Goal: Information Seeking & Learning: Find specific fact

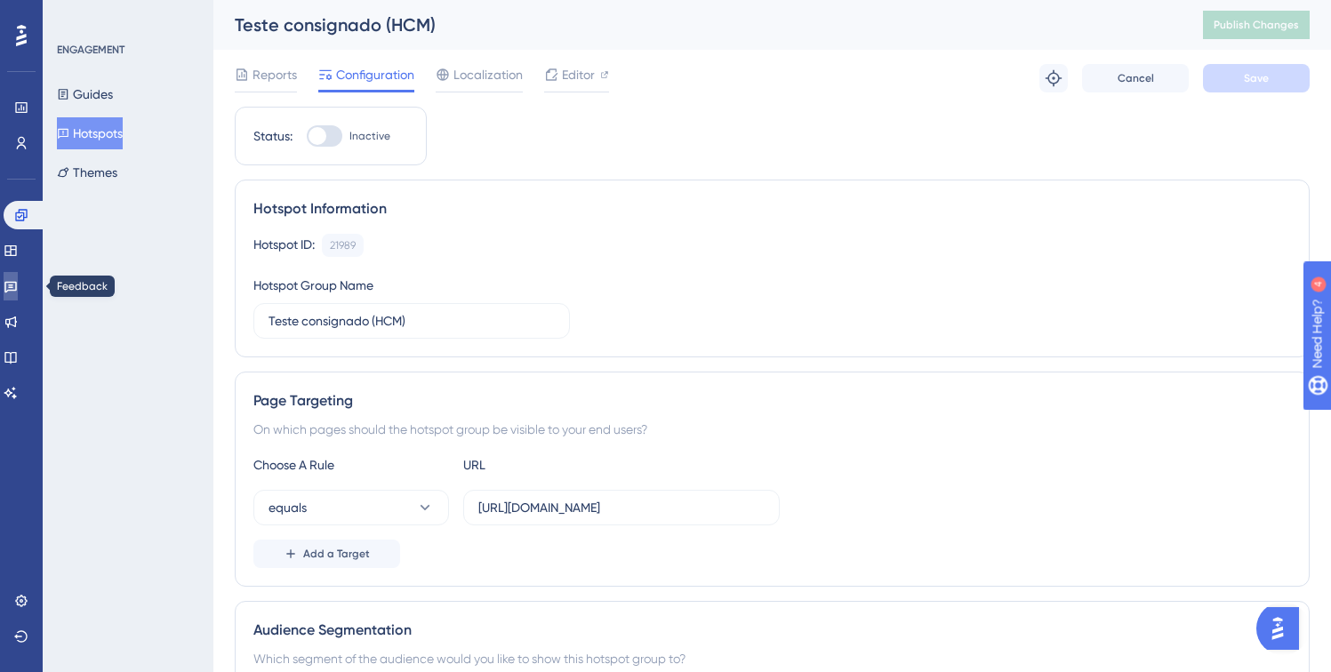
click at [17, 290] on icon at bounding box center [10, 288] width 12 height 12
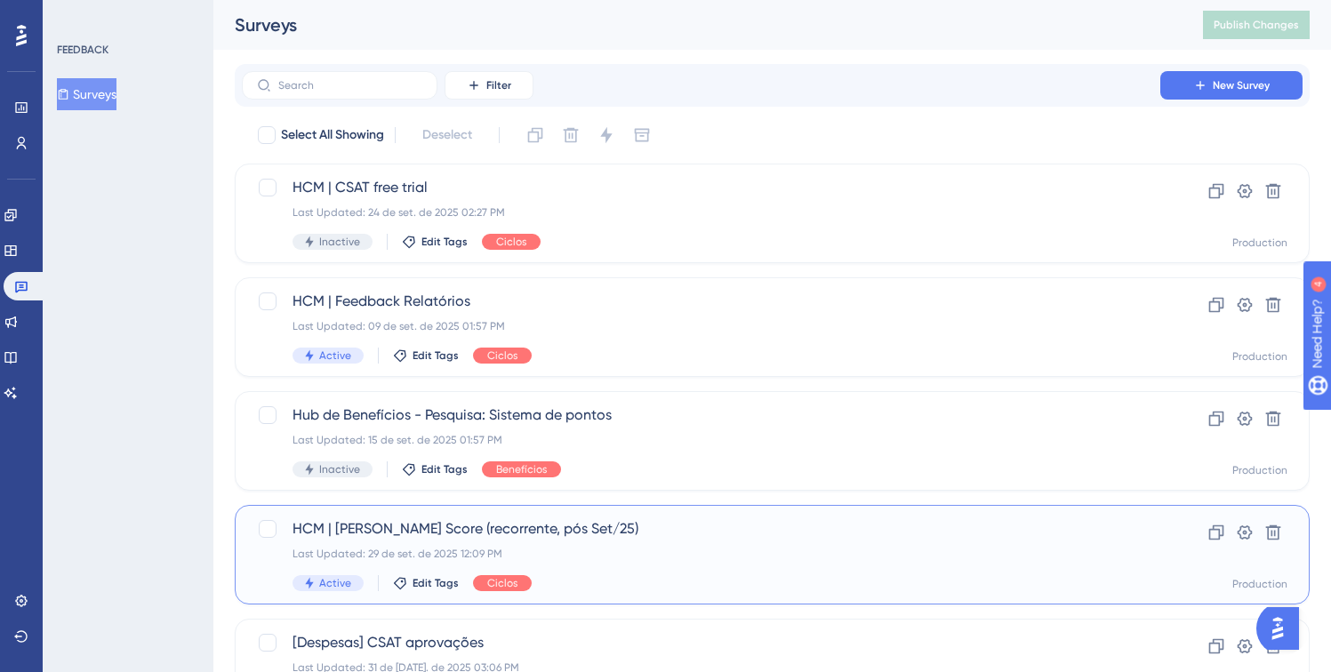
click at [689, 537] on span "HCM | [PERSON_NAME] Score (recorrente, pós Set/25)" at bounding box center [700, 528] width 817 height 21
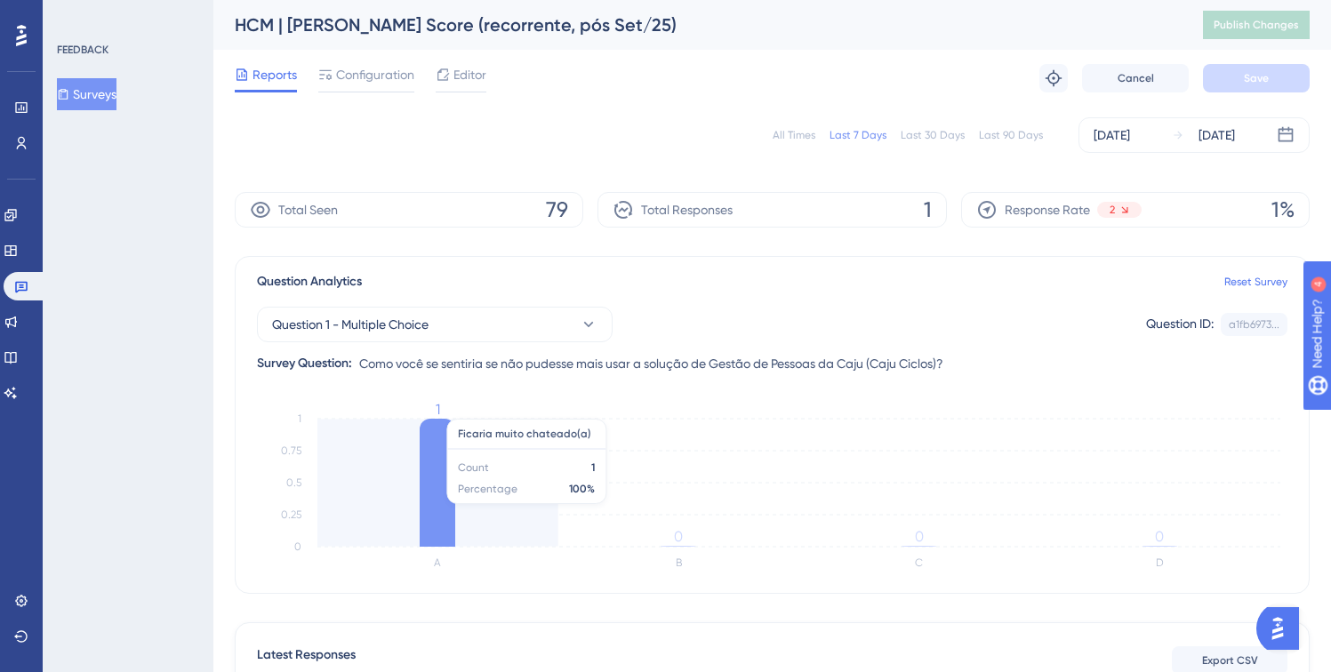
scroll to position [304, 0]
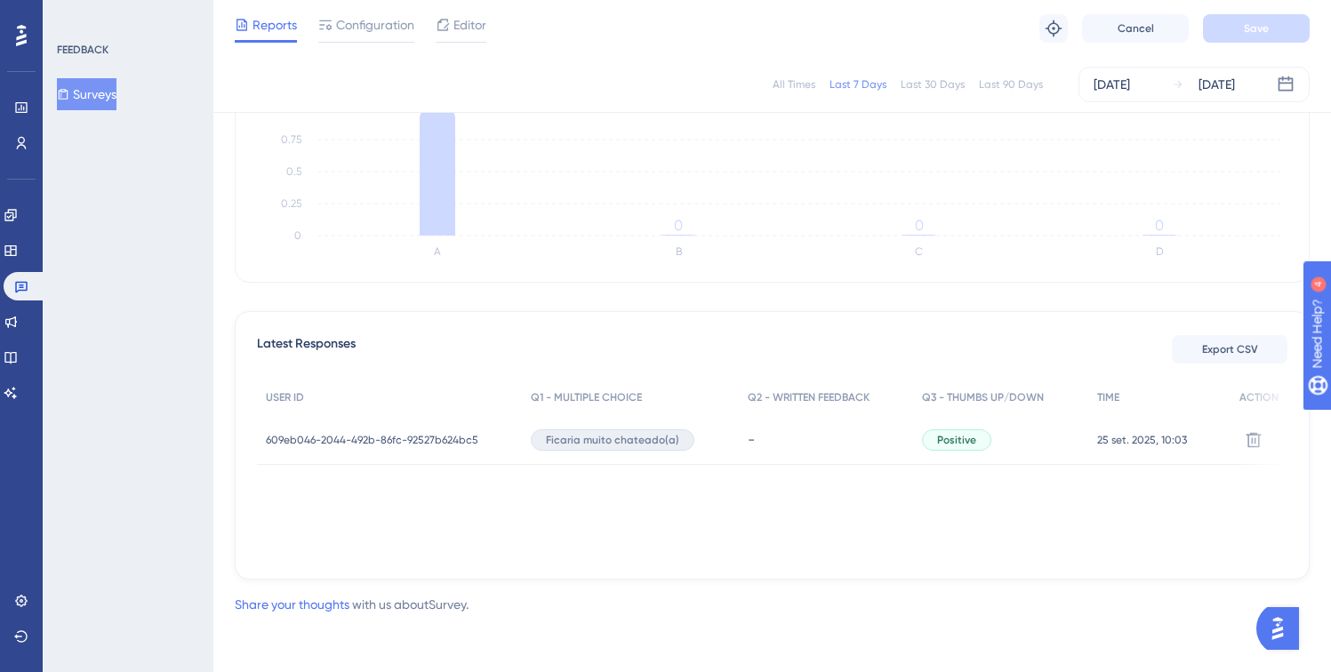
click at [386, 436] on span "609eb046-2044-492b-86fc-92527b624bc5" at bounding box center [372, 440] width 212 height 14
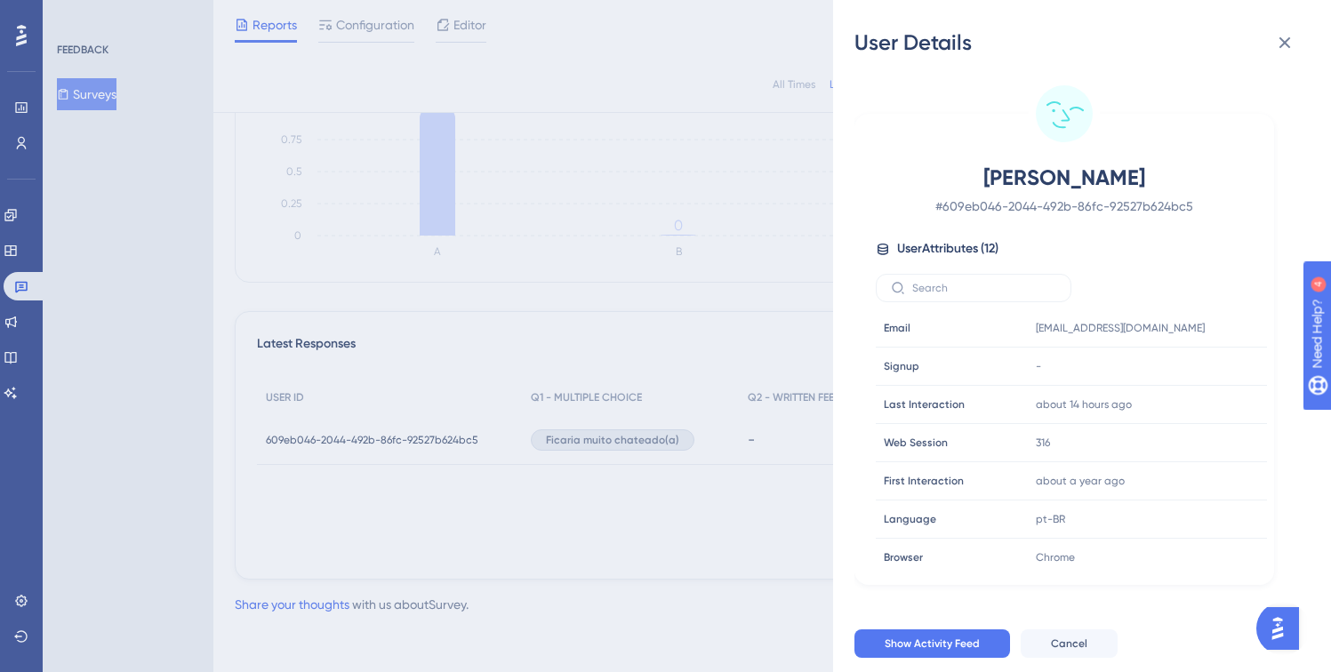
click at [1030, 180] on span "[PERSON_NAME]" at bounding box center [1064, 178] width 313 height 28
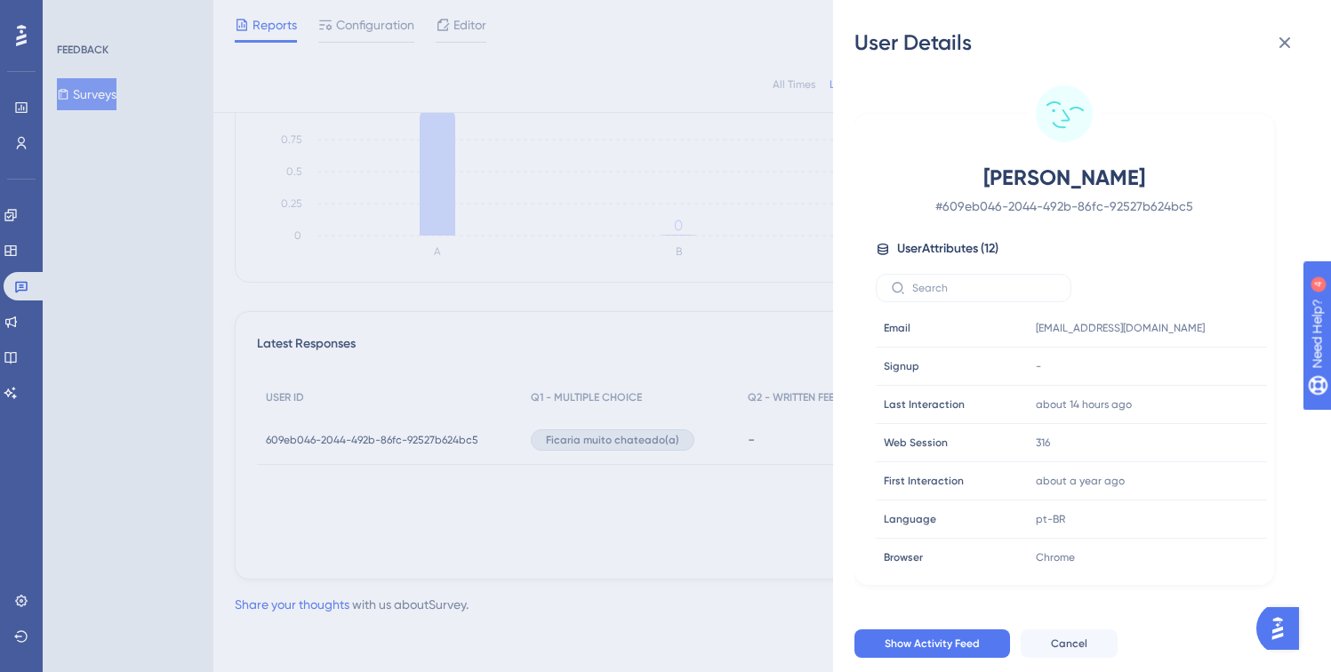
click at [1148, 190] on span "[PERSON_NAME]" at bounding box center [1064, 178] width 313 height 28
drag, startPoint x: 1120, startPoint y: 172, endPoint x: 830, endPoint y: 162, distance: 290.0
click at [830, 162] on div "User Details [PERSON_NAME] Taques # 609eb046-2044-492b-86fc-92527b624bc5 User A…" at bounding box center [665, 336] width 1331 height 672
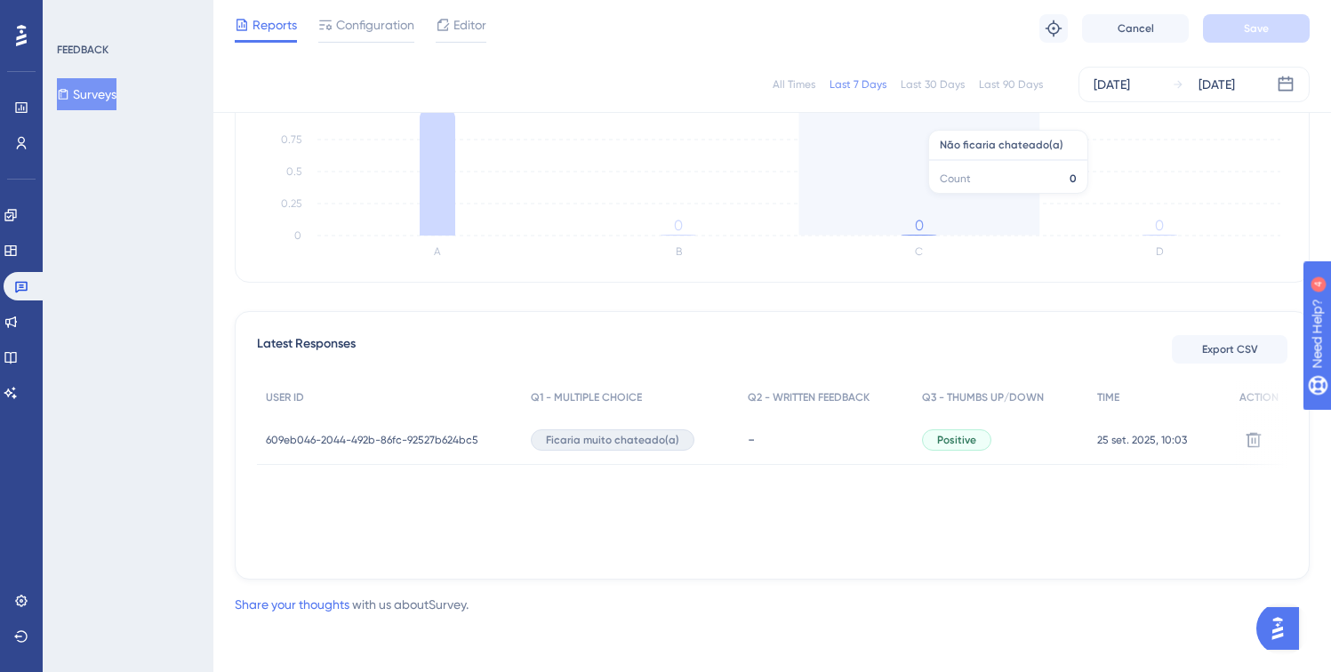
copy div "User Details [PERSON_NAME]"
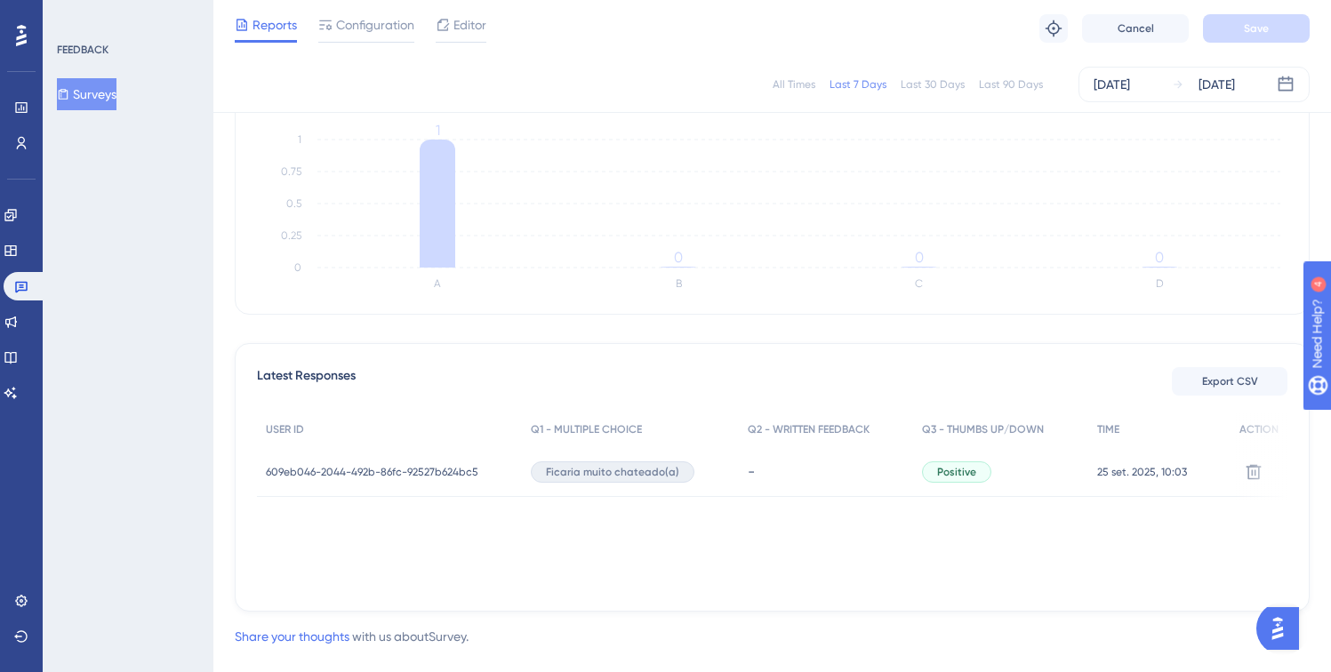
scroll to position [269, 0]
click at [372, 472] on span "609eb046-2044-492b-86fc-92527b624bc5" at bounding box center [372, 475] width 212 height 14
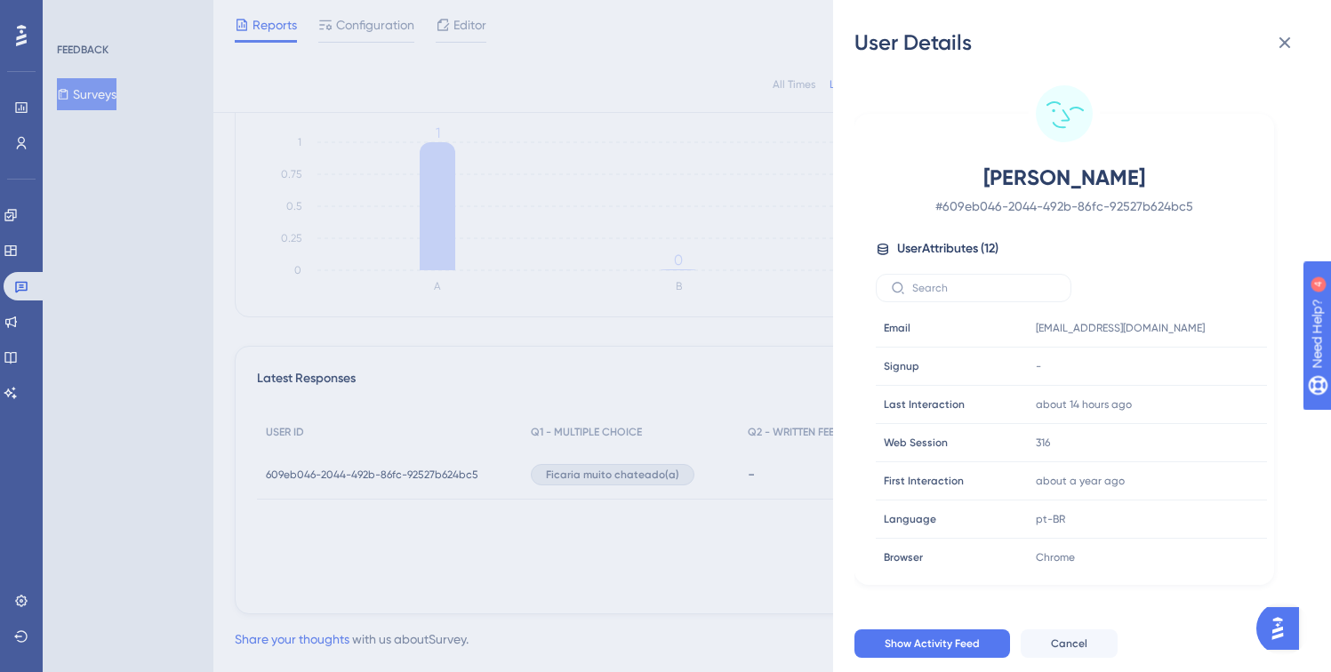
drag, startPoint x: 1101, startPoint y: 175, endPoint x: 879, endPoint y: 167, distance: 221.5
click at [869, 169] on div "[PERSON_NAME] Taques # 609eb046-2044-492b-86fc-92527b624bc5 User Attributes ( 1…" at bounding box center [1063, 367] width 405 height 407
copy span "[PERSON_NAME]"
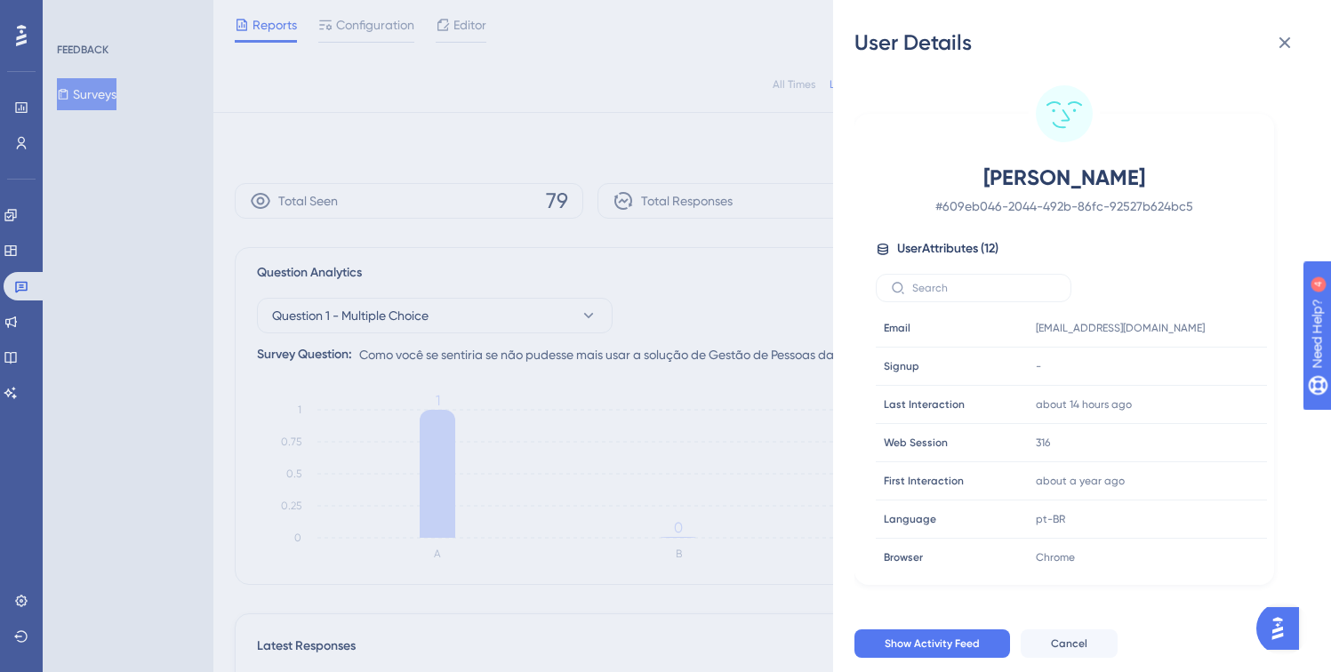
scroll to position [0, 0]
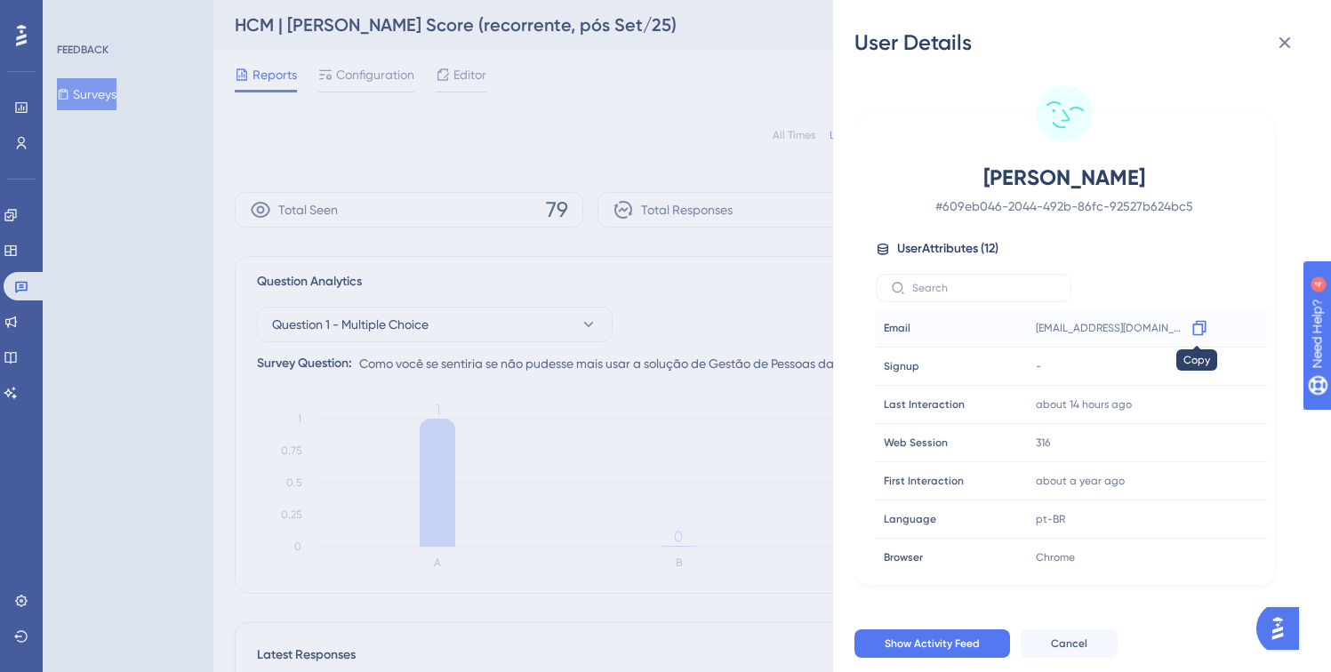
click at [1199, 328] on icon at bounding box center [1198, 328] width 13 height 15
